Goal: Find specific page/section: Find specific page/section

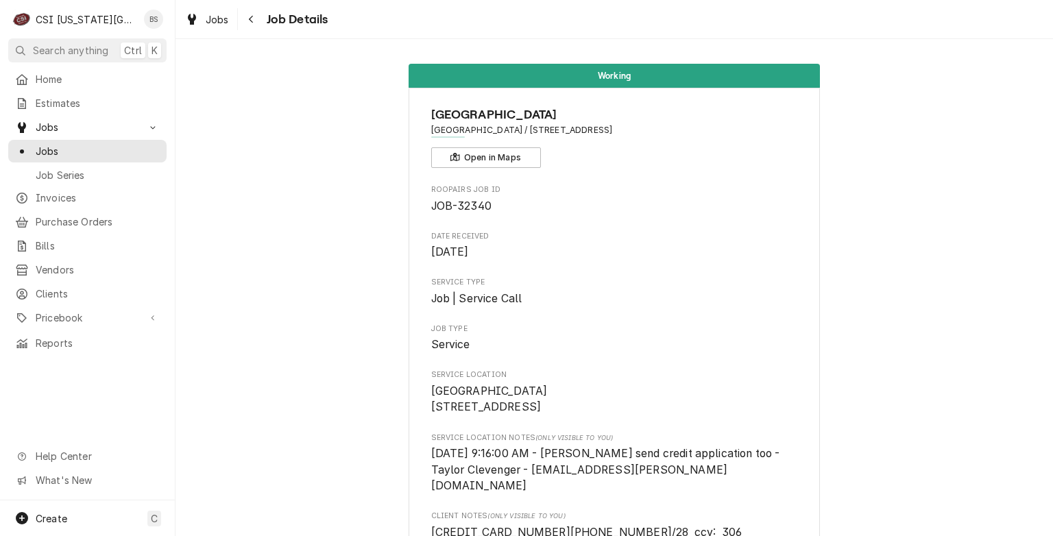
scroll to position [207, 0]
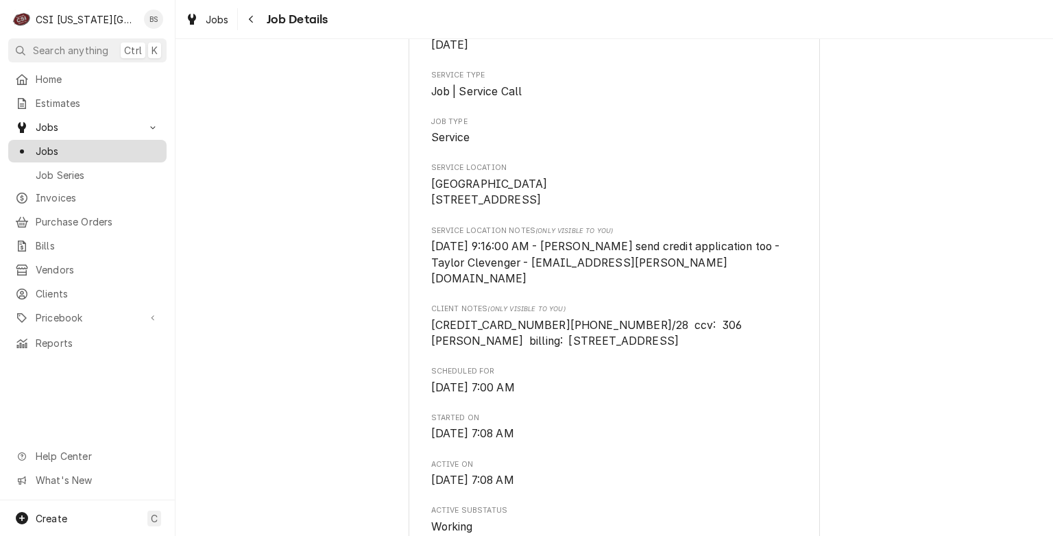
click at [47, 147] on span "Jobs" at bounding box center [98, 151] width 124 height 14
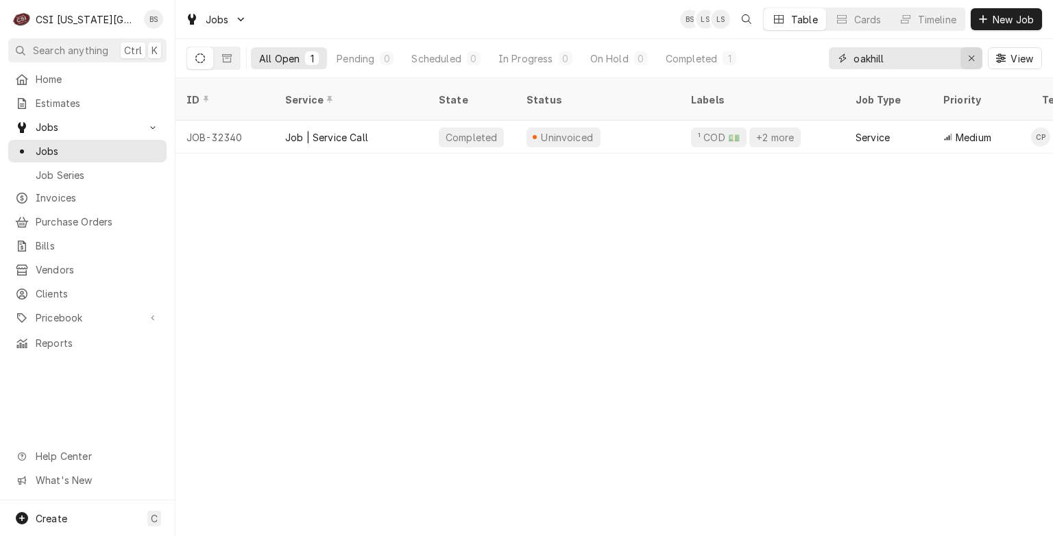
click at [968, 59] on icon "Erase input" at bounding box center [972, 58] width 8 height 10
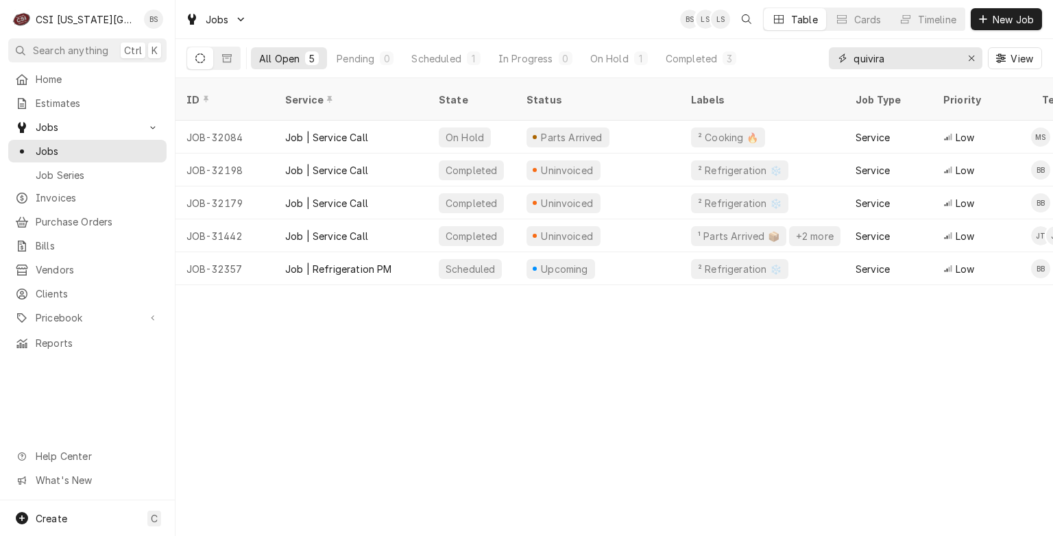
type input "quivira"
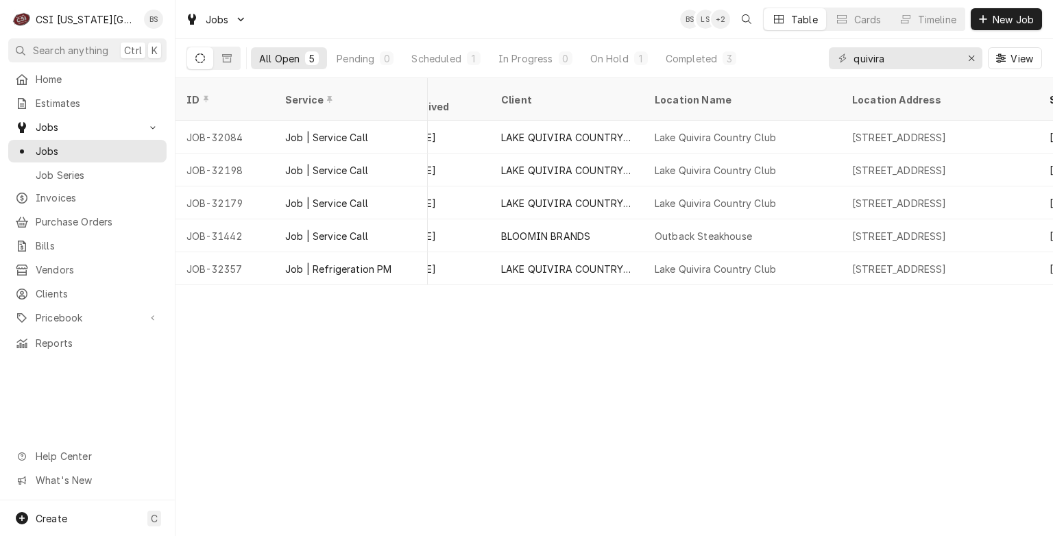
scroll to position [0, 722]
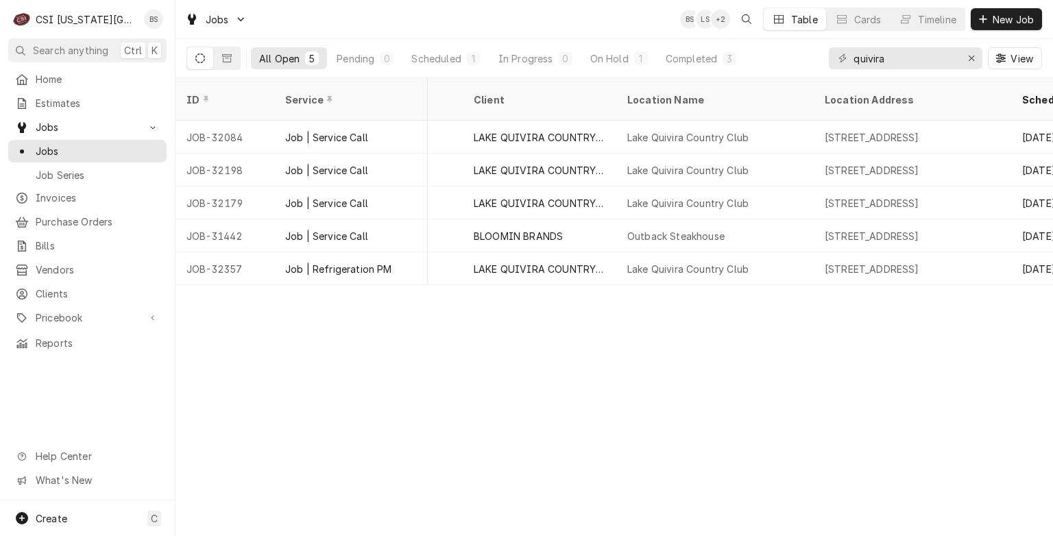
click at [304, 356] on div "ID Service State Status Labels Job Type Priority Techs Date Received Client Loc…" at bounding box center [615, 307] width 878 height 458
